Goal: Transaction & Acquisition: Book appointment/travel/reservation

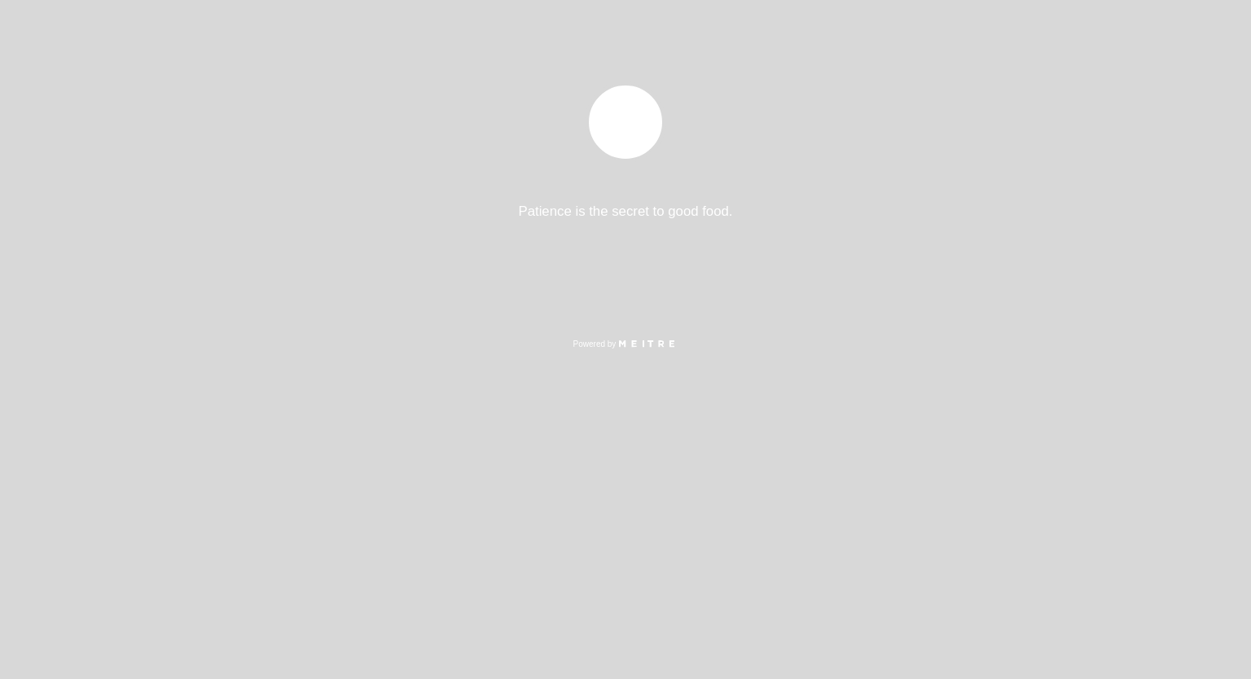
select select "es"
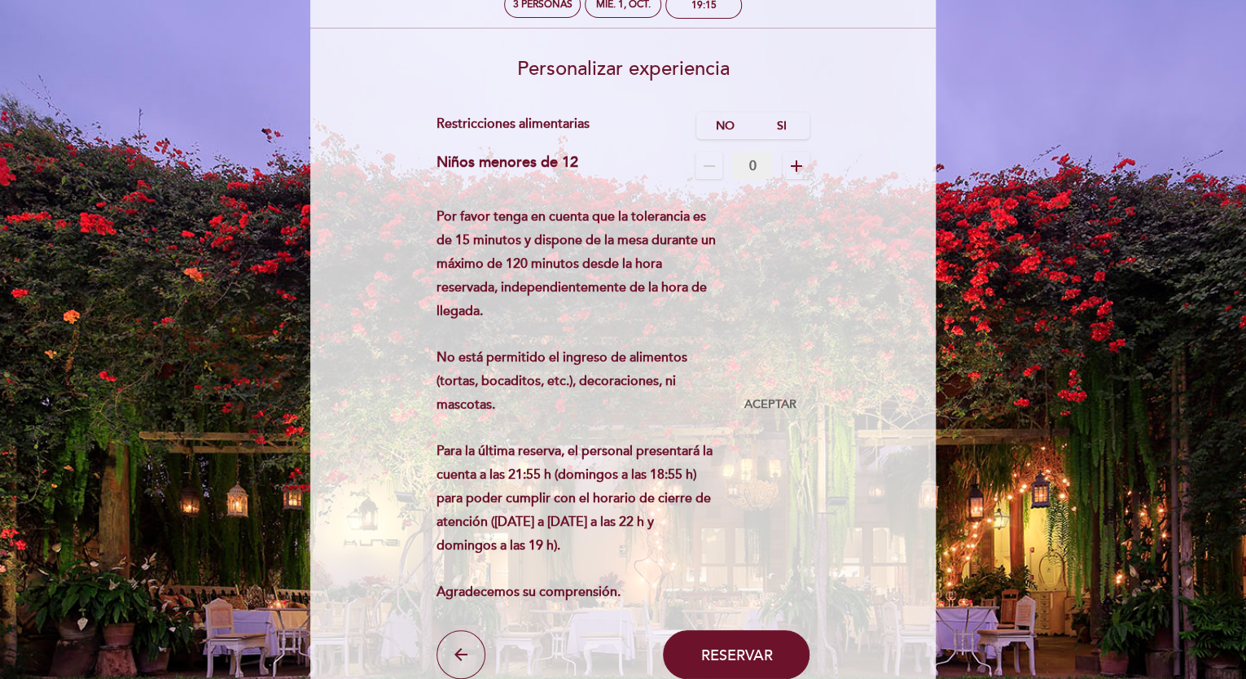
scroll to position [108, 0]
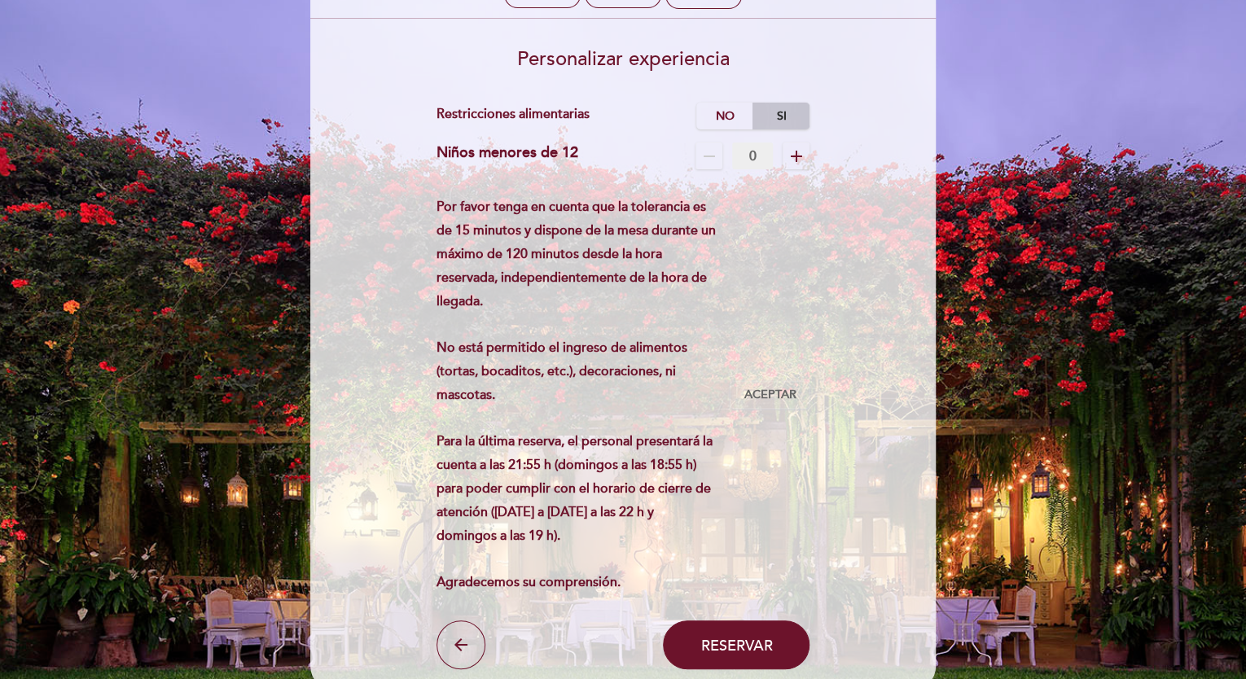
click at [776, 108] on label "Si" at bounding box center [781, 116] width 57 height 27
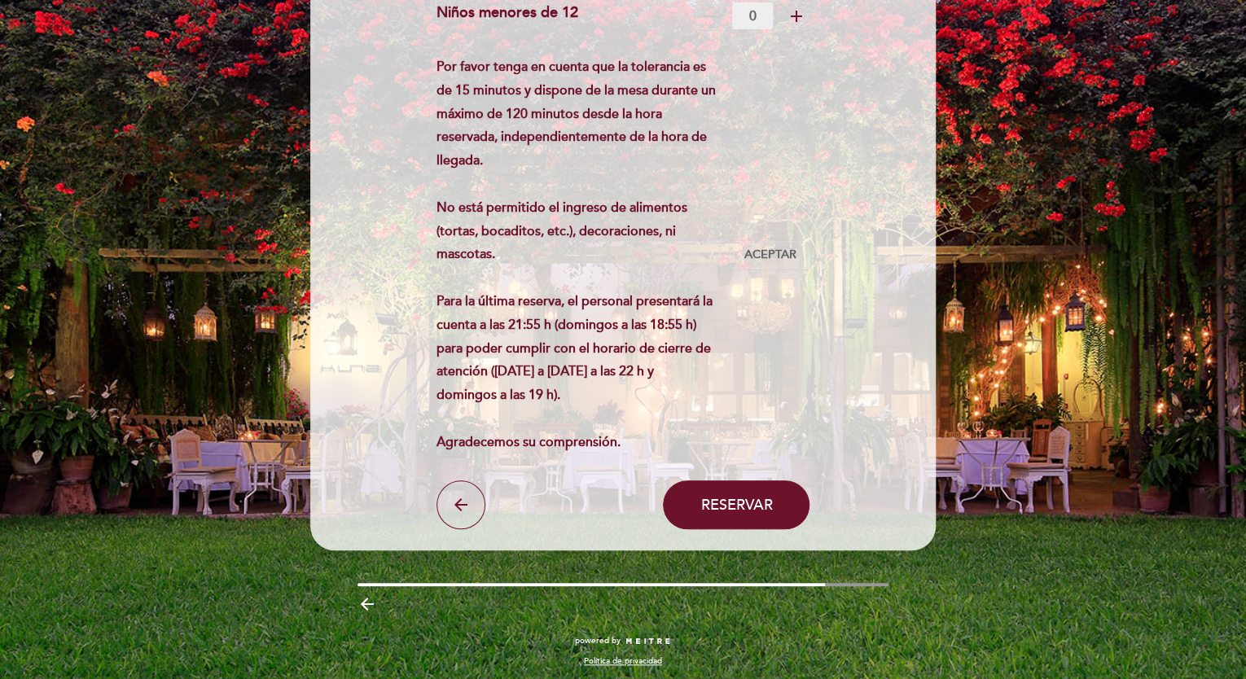
scroll to position [329, 0]
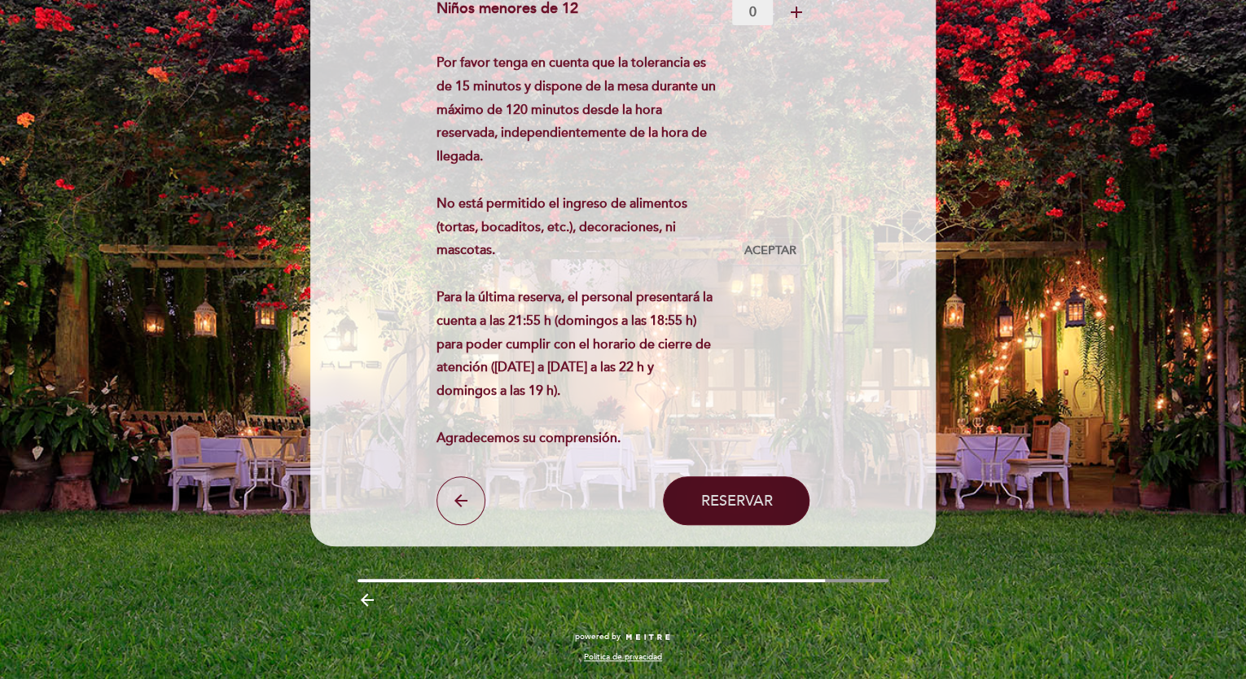
type textarea "Un comensal es alérgico a langostinos."
click at [714, 499] on span "Reservar" at bounding box center [737, 501] width 72 height 18
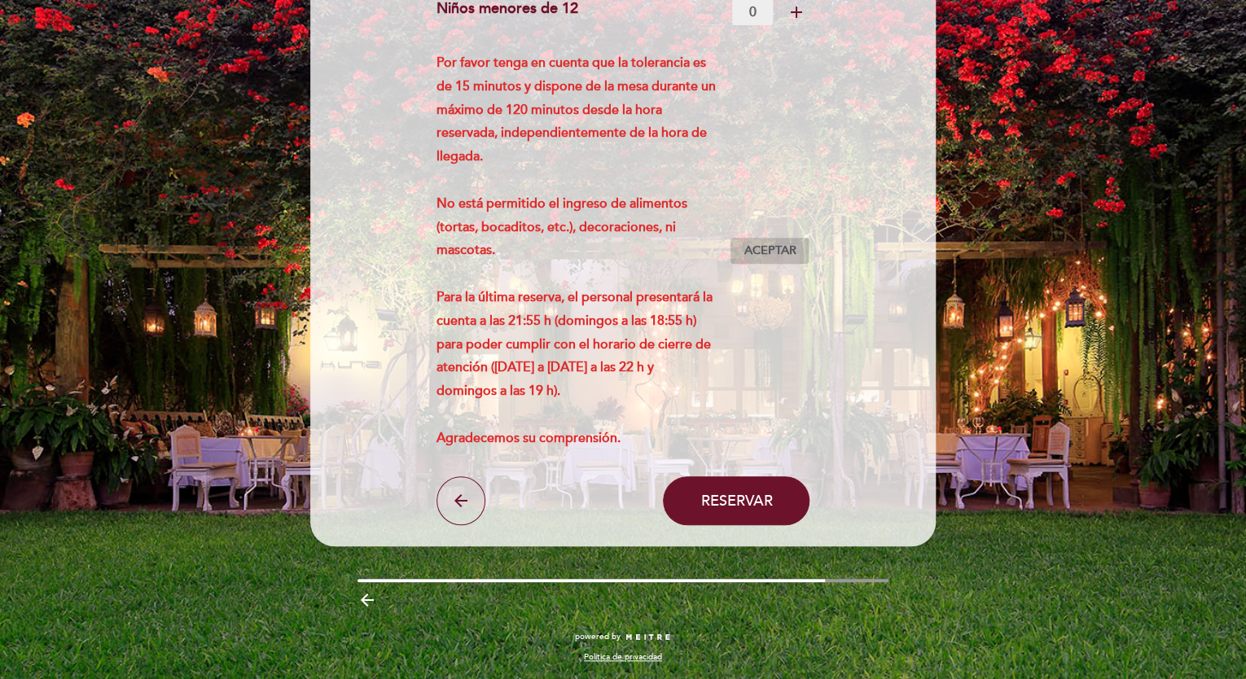
click at [771, 249] on span "Aceptar" at bounding box center [770, 251] width 52 height 17
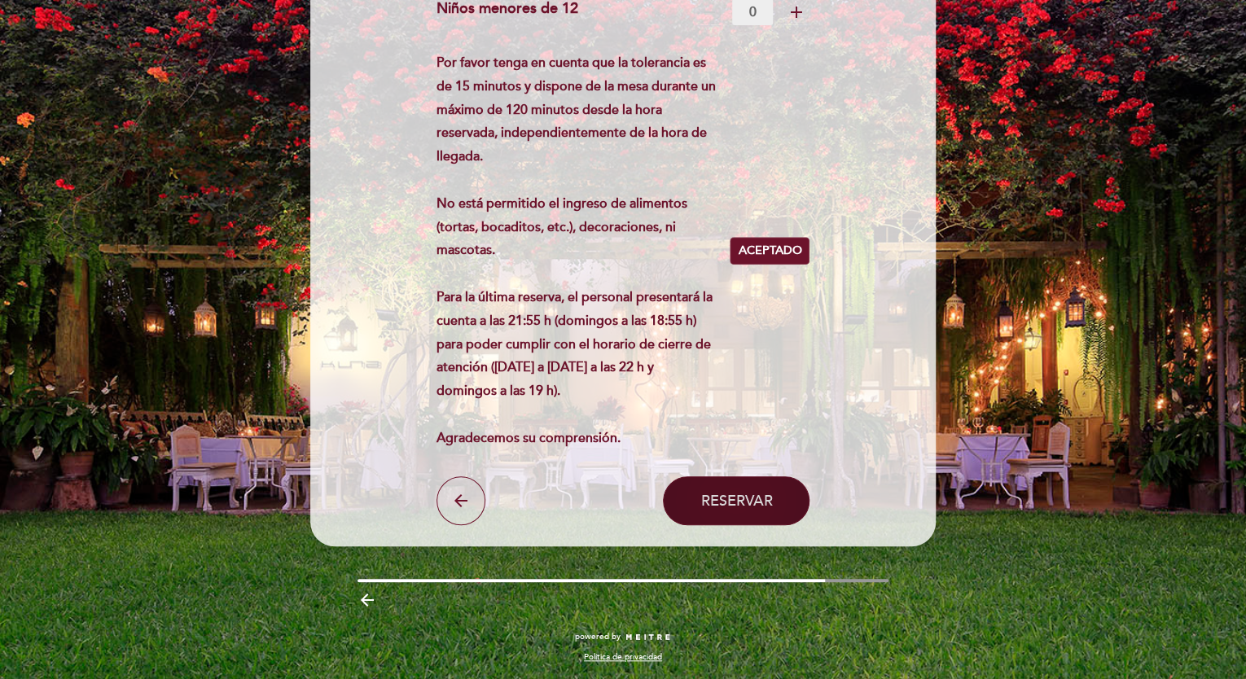
click at [735, 486] on button "Reservar" at bounding box center [736, 501] width 147 height 49
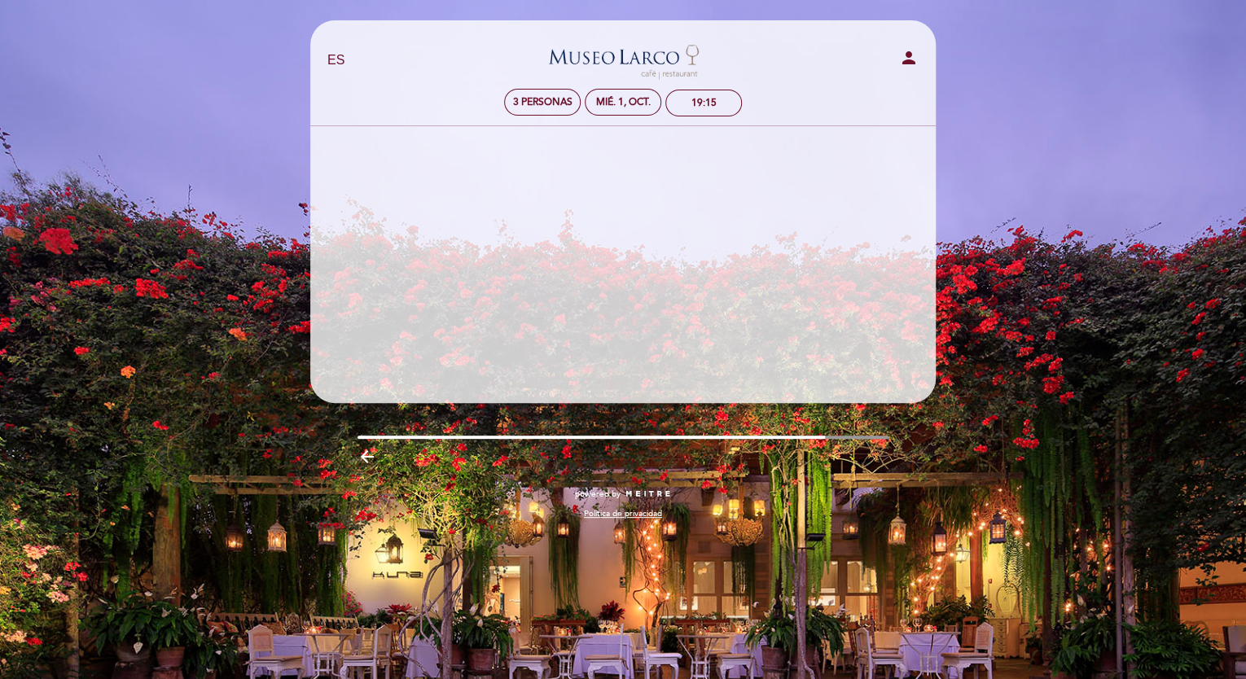
scroll to position [0, 0]
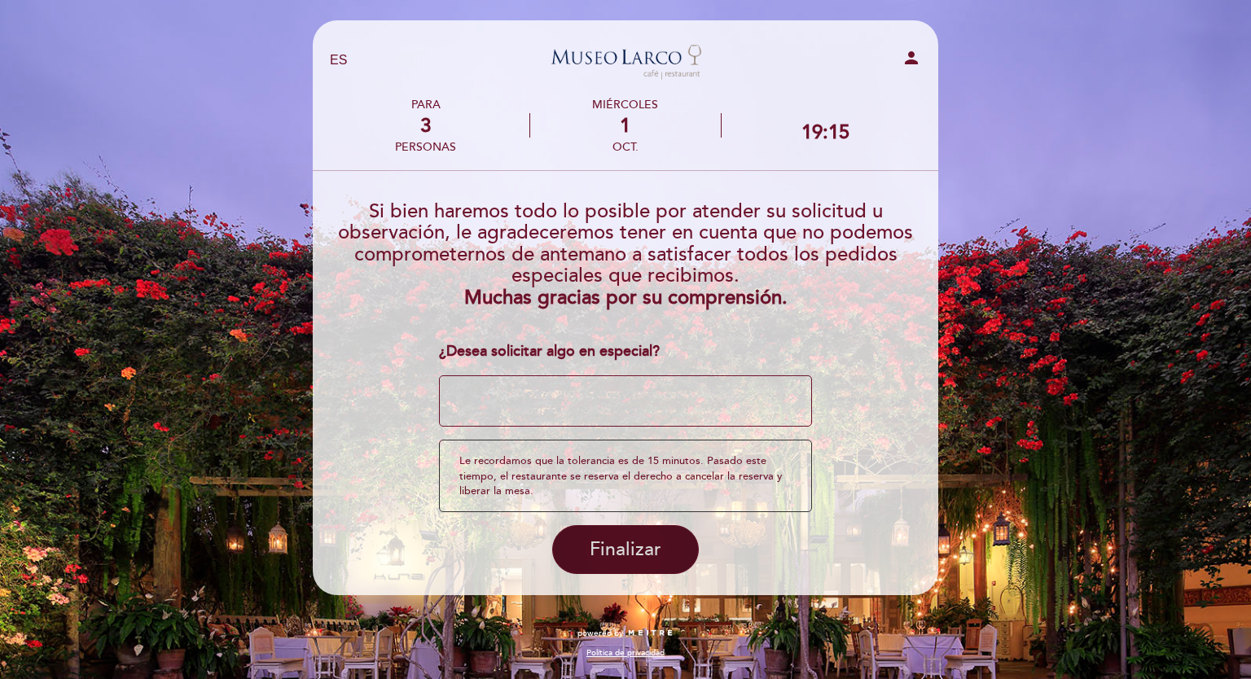
click at [641, 545] on span "Finalizar" at bounding box center [626, 549] width 72 height 23
